Goal: Navigation & Orientation: Find specific page/section

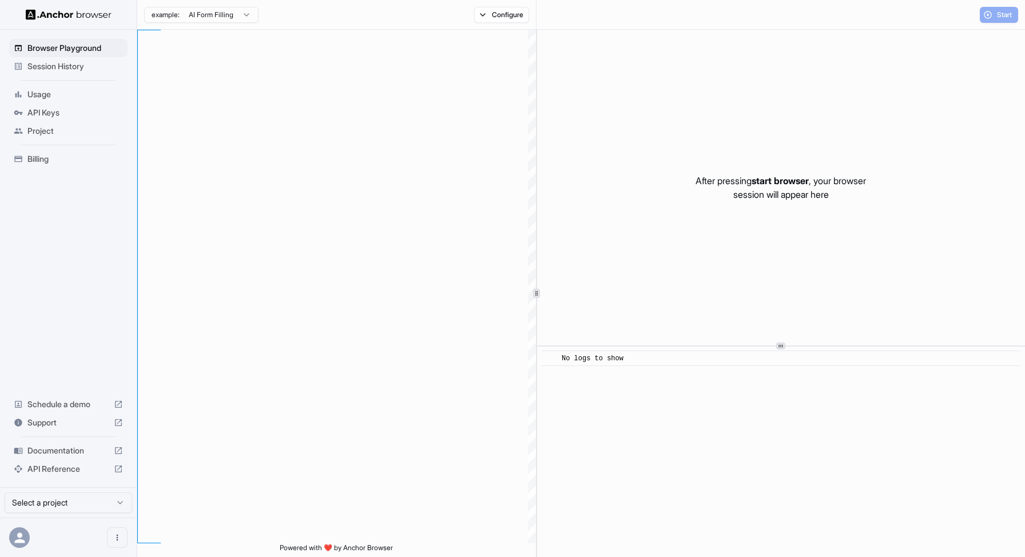
type textarea "**********"
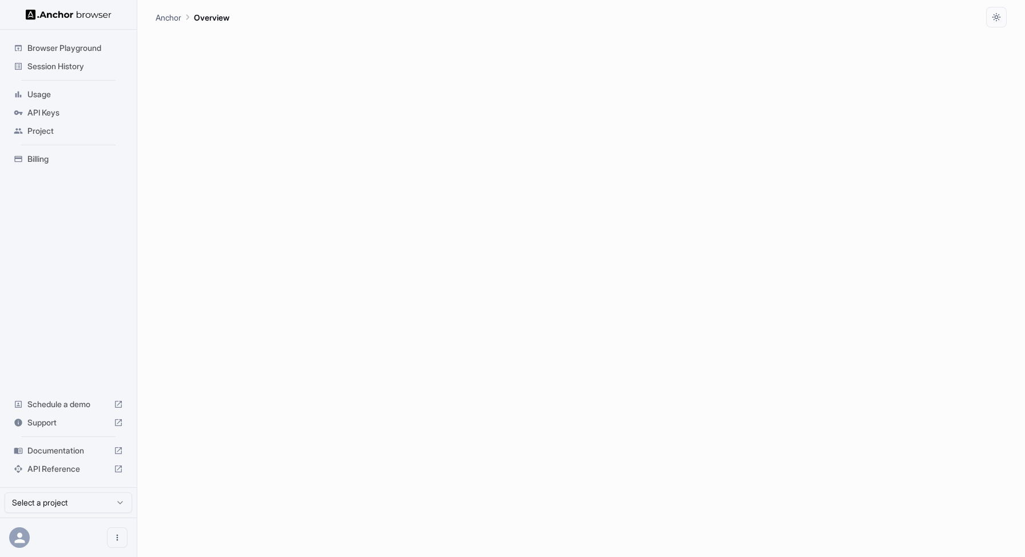
click at [55, 70] on span "Session History" at bounding box center [75, 66] width 96 height 11
